Goal: Participate in discussion: Engage in conversation with other users on a specific topic

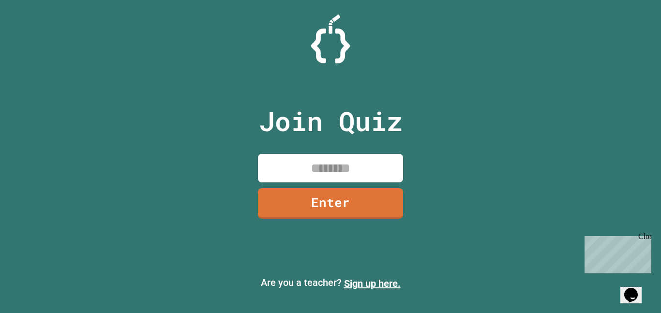
click at [356, 164] on input at bounding box center [330, 168] width 145 height 29
type input "********"
click at [378, 200] on link "Enter" at bounding box center [330, 203] width 145 height 30
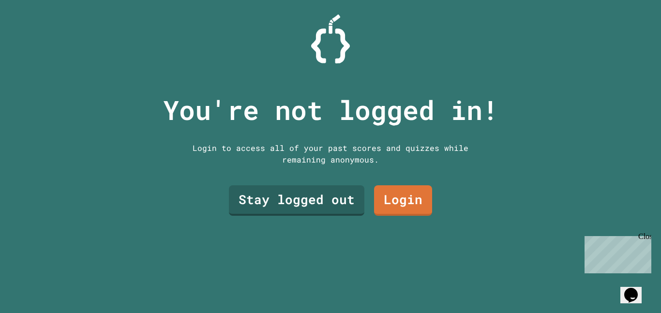
click at [345, 209] on link "Stay logged out" at bounding box center [296, 200] width 135 height 30
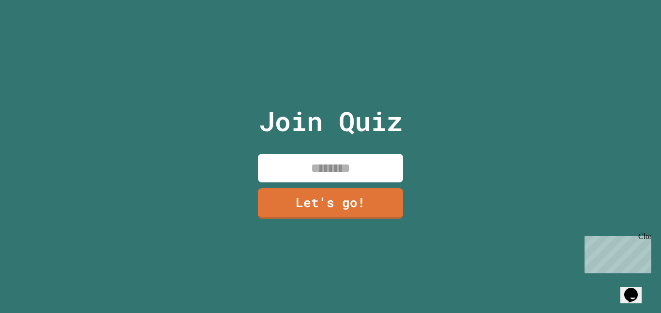
click at [381, 177] on input at bounding box center [330, 168] width 145 height 29
type input "******"
click at [365, 209] on link "Let's go!" at bounding box center [330, 203] width 145 height 30
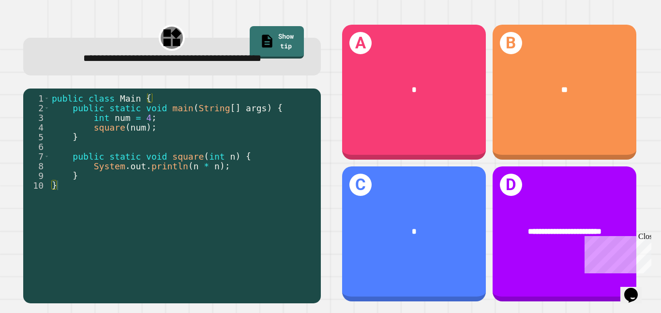
click at [580, 122] on div "B **" at bounding box center [565, 92] width 144 height 135
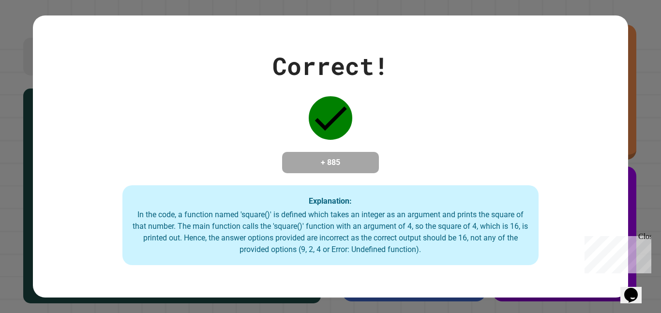
click at [648, 238] on div "Close" at bounding box center [644, 238] width 12 height 12
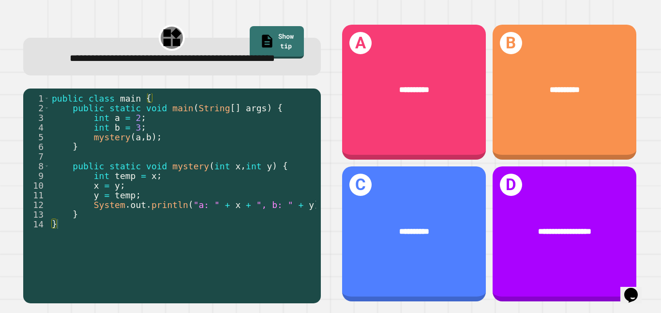
click at [443, 210] on div "**********" at bounding box center [414, 232] width 144 height 44
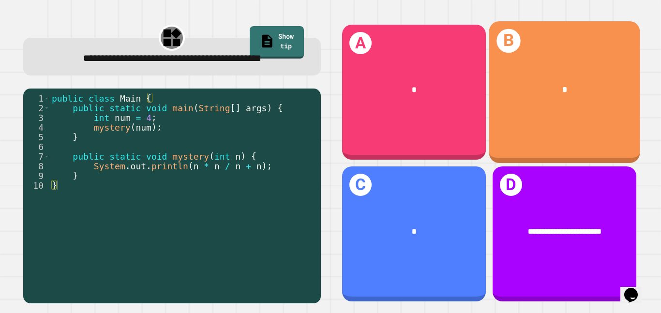
click at [536, 117] on div "B *" at bounding box center [564, 92] width 151 height 142
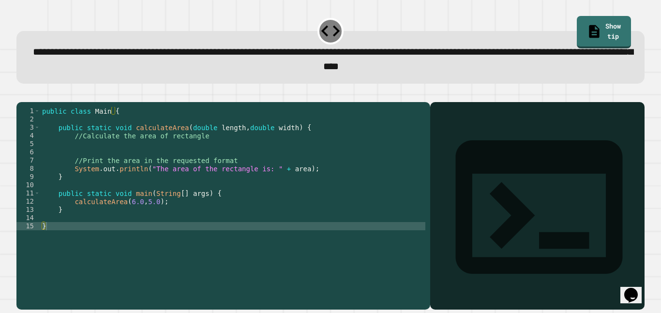
click at [213, 215] on div "public class Main { public static void calculateArea ( double length , double w…" at bounding box center [232, 201] width 385 height 189
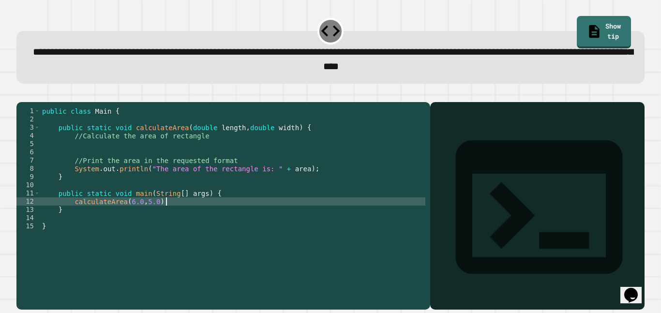
click at [116, 158] on div "public class Main { public static void calculateArea ( double length , double w…" at bounding box center [232, 201] width 385 height 189
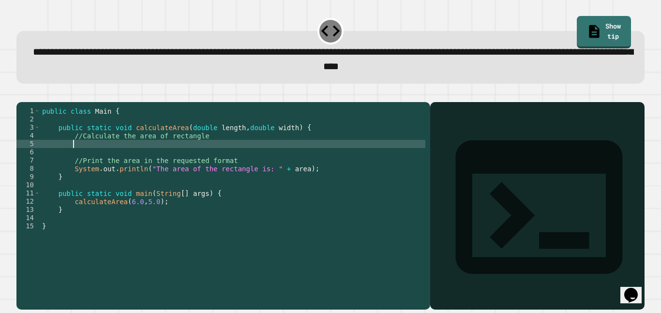
click at [116, 158] on div "public class Main { public static void calculateArea ( double length , double w…" at bounding box center [232, 201] width 385 height 189
click at [591, 20] on link "Show tip" at bounding box center [603, 32] width 53 height 34
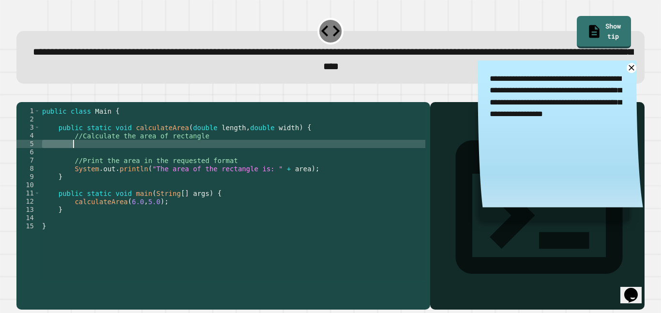
click at [131, 159] on div "public class Main { public static void calculateArea ( double length , double w…" at bounding box center [232, 193] width 385 height 173
type textarea "*"
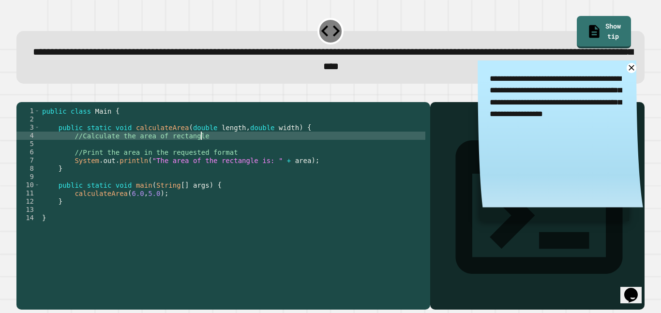
scroll to position [0, 0]
type textarea "**********"
click at [41, 94] on icon "button" at bounding box center [41, 94] width 0 height 0
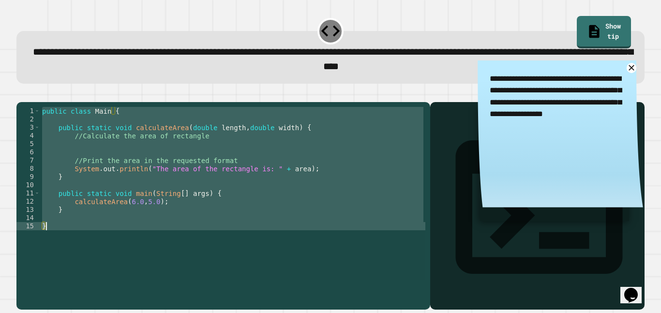
click at [114, 158] on div "public class Main { public static void calculateArea ( double length , double w…" at bounding box center [232, 193] width 385 height 173
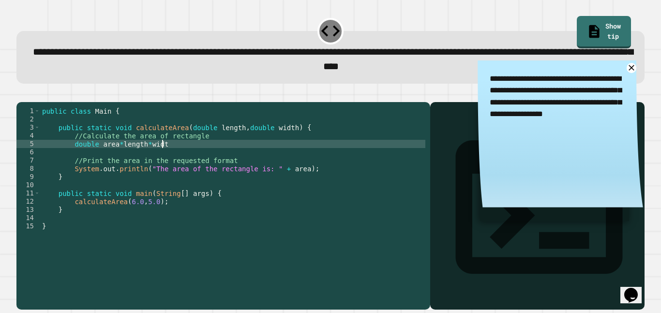
scroll to position [0, 15]
click at [99, 158] on div "public class Main { public static void calculateArea ( double length , double w…" at bounding box center [232, 201] width 385 height 189
click at [270, 190] on div "public class Main { public static void calculateArea ( double length , double w…" at bounding box center [232, 201] width 385 height 189
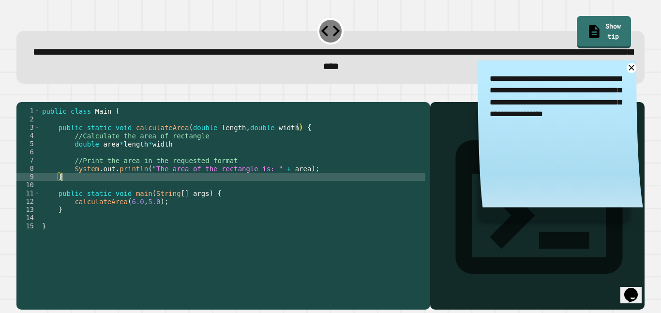
scroll to position [0, 2]
click at [21, 94] on button "button" at bounding box center [21, 94] width 0 height 0
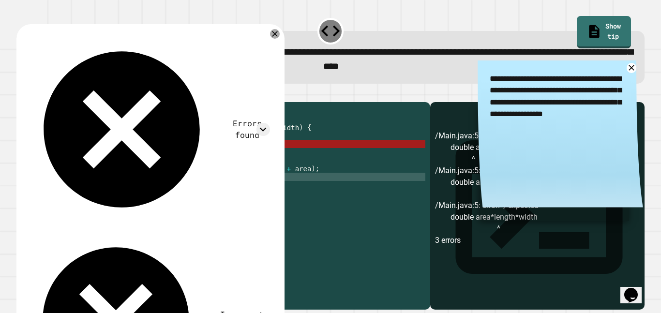
click at [121, 159] on div "public class Main { public static void calculateArea ( double length , double w…" at bounding box center [232, 201] width 385 height 189
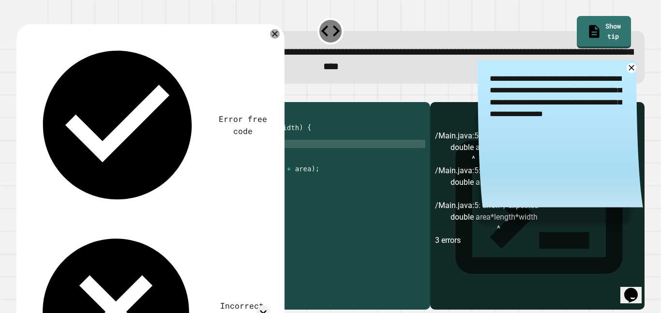
click at [115, 157] on div "public class Main { public static void calculateArea ( double length , double w…" at bounding box center [232, 201] width 385 height 189
click at [150, 161] on div "public class Main { public static void calculateArea ( double length , double w…" at bounding box center [232, 201] width 385 height 189
click at [158, 159] on div "public class Main { public static void calculateArea ( double length , double w…" at bounding box center [232, 201] width 385 height 189
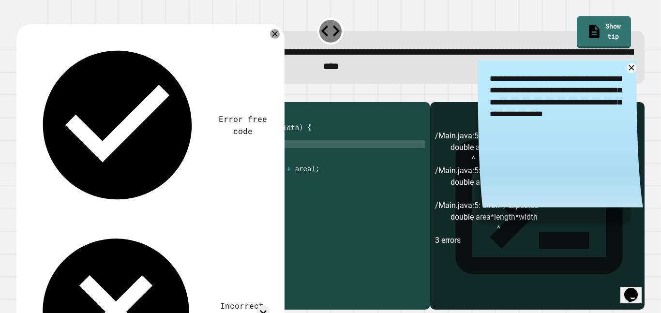
scroll to position [0, 15]
type textarea "**********"
click at [21, 94] on icon "button" at bounding box center [21, 94] width 0 height 0
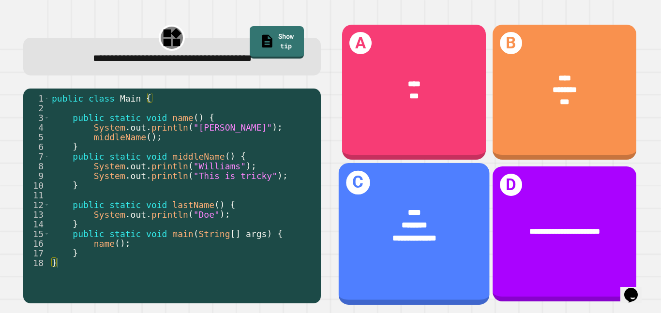
click at [425, 244] on div at bounding box center [414, 250] width 117 height 13
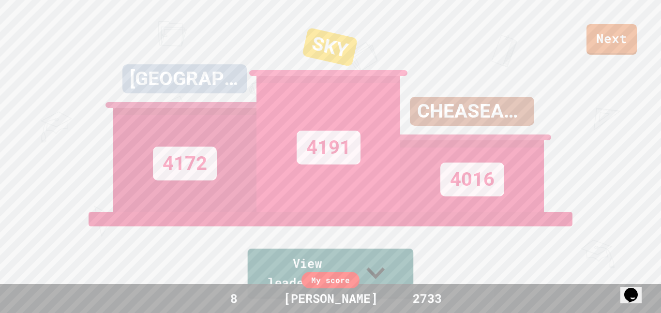
click at [393, 276] on icon at bounding box center [375, 273] width 37 height 38
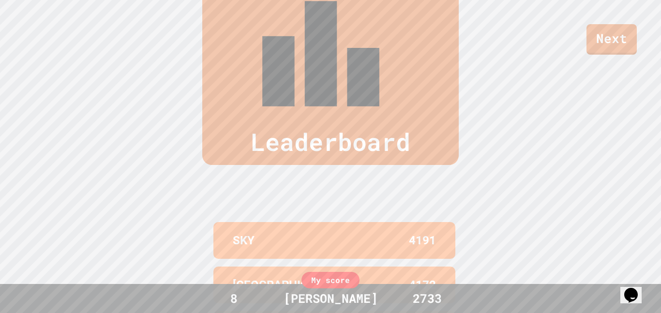
scroll to position [399, 0]
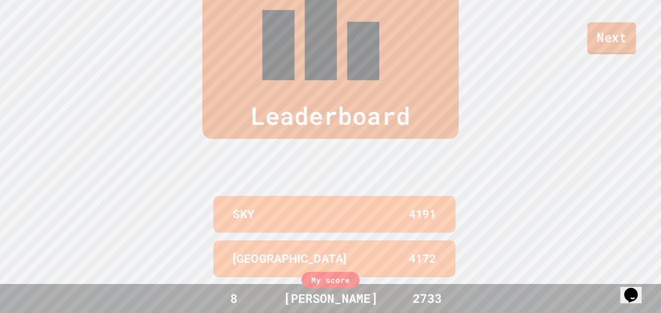
click at [601, 39] on link "Next" at bounding box center [611, 38] width 49 height 32
